Goal: Transaction & Acquisition: Purchase product/service

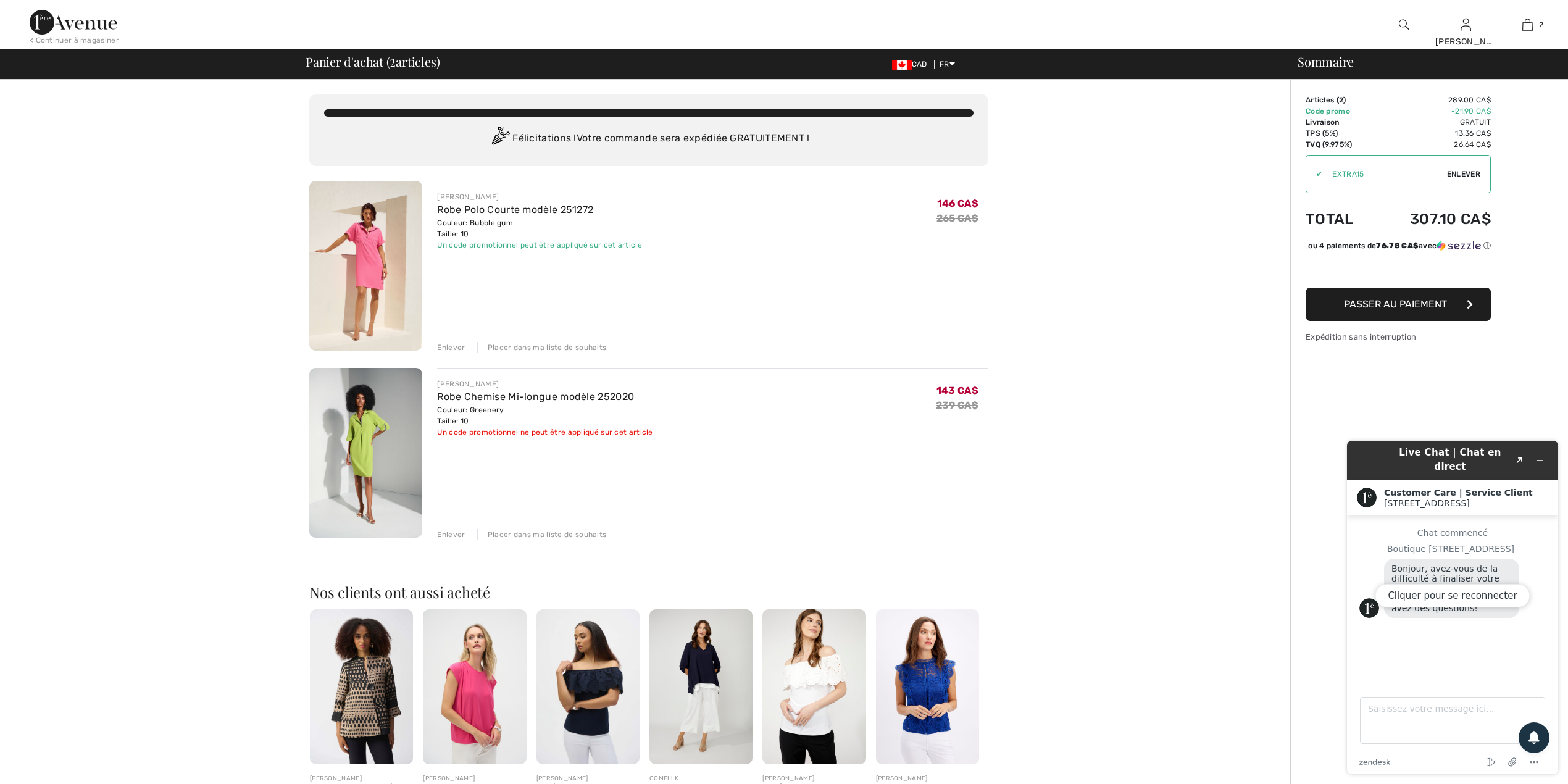
click at [351, 443] on img at bounding box center [366, 452] width 113 height 170
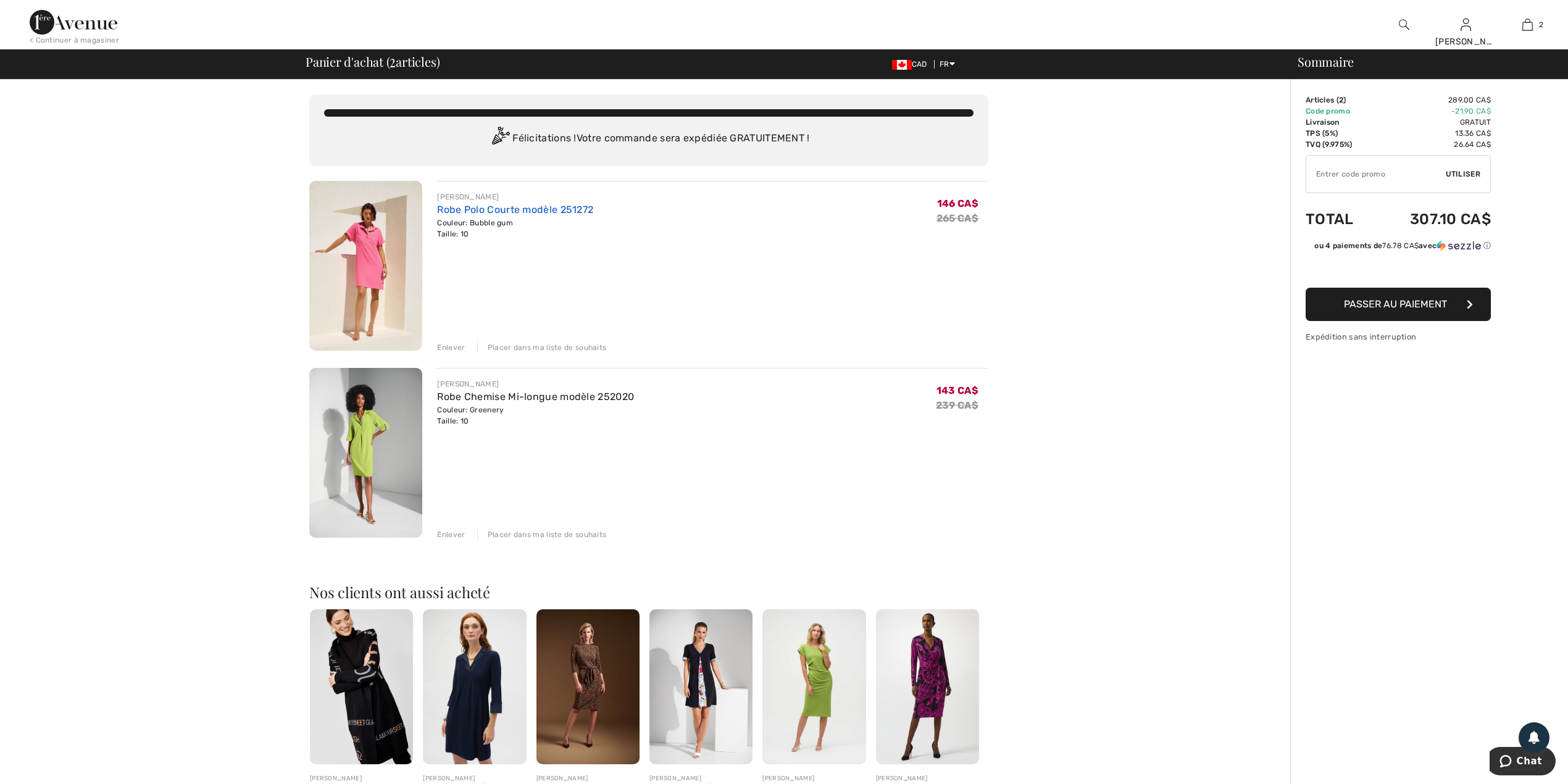
click at [469, 208] on link "Robe Polo Courte modèle 251272" at bounding box center [515, 209] width 156 height 12
